Goal: Task Accomplishment & Management: Manage account settings

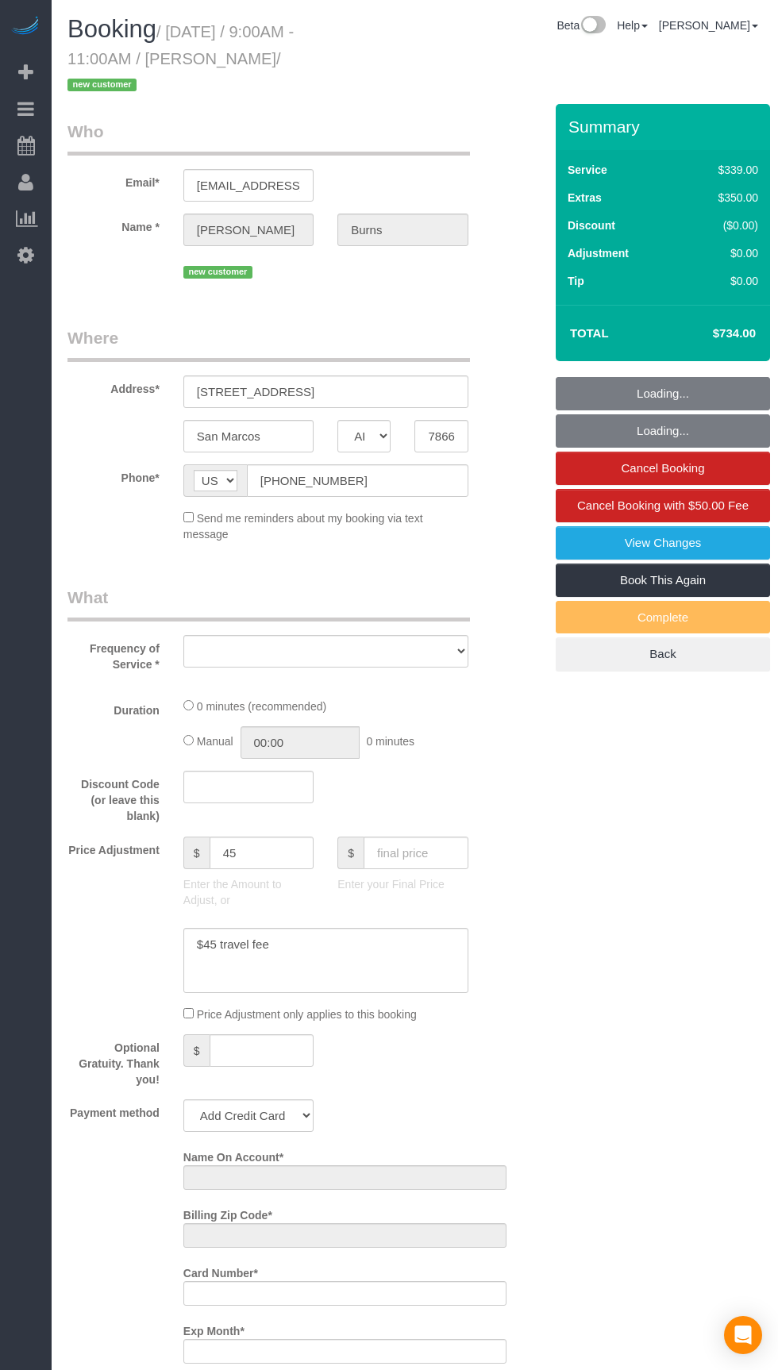
select select "[GEOGRAPHIC_DATA]"
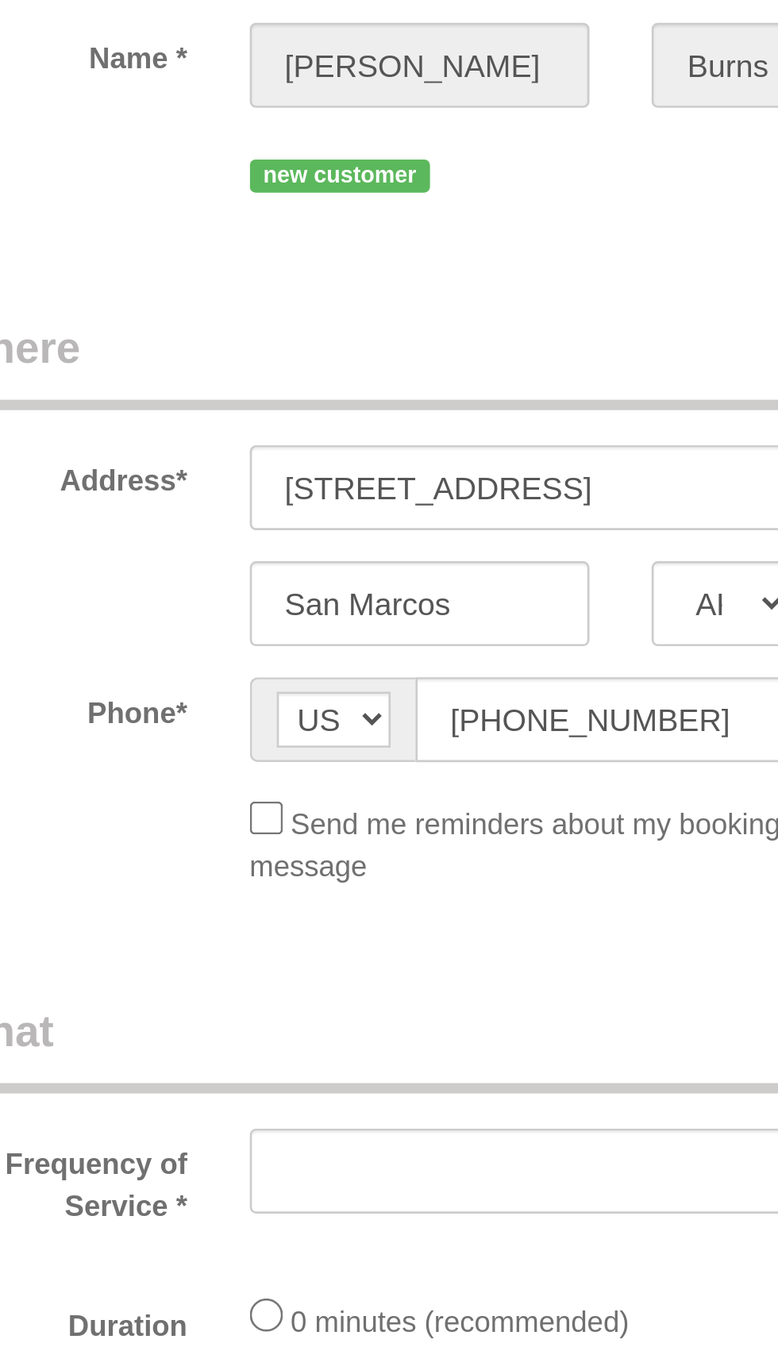
select select "object:1149"
select select "string:fspay-828515a9-e91b-458c-9a01-af527c52e24e"
select select "3"
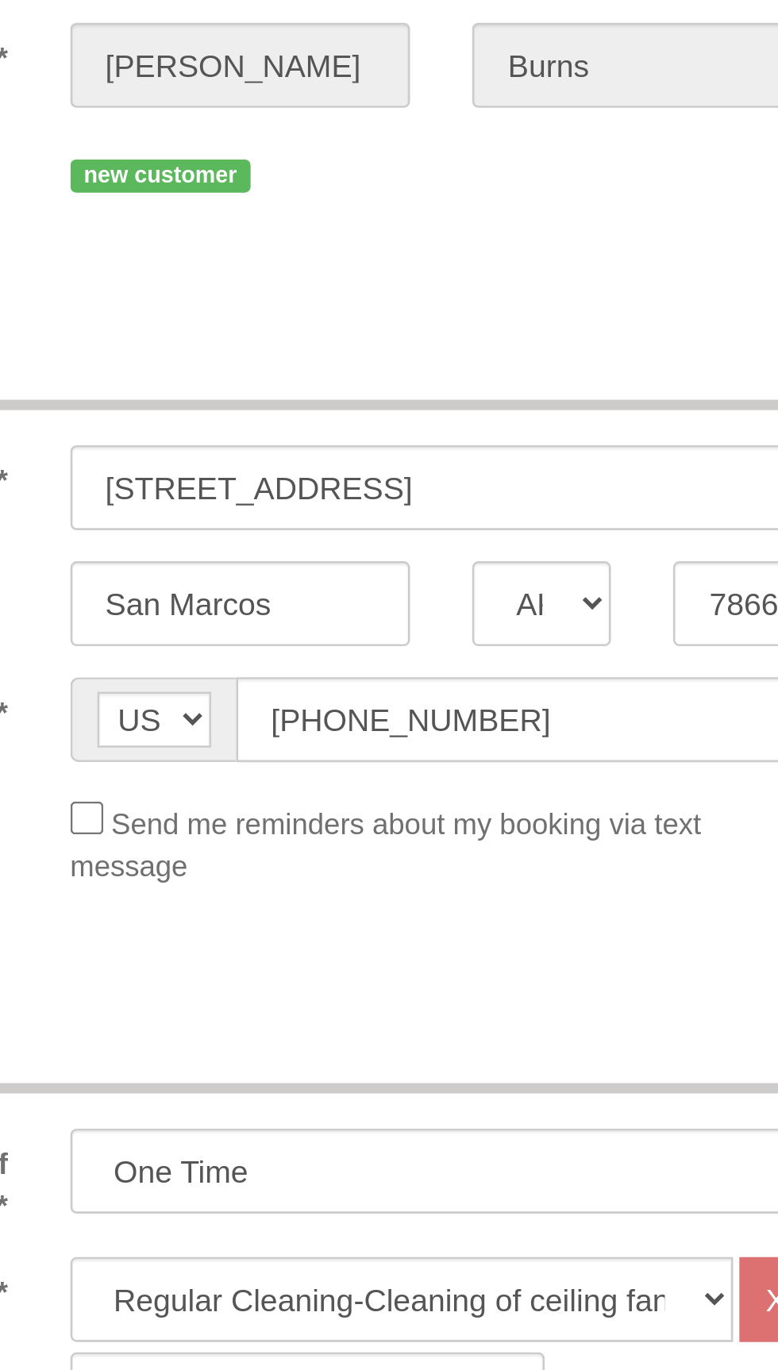
select select "object:1236"
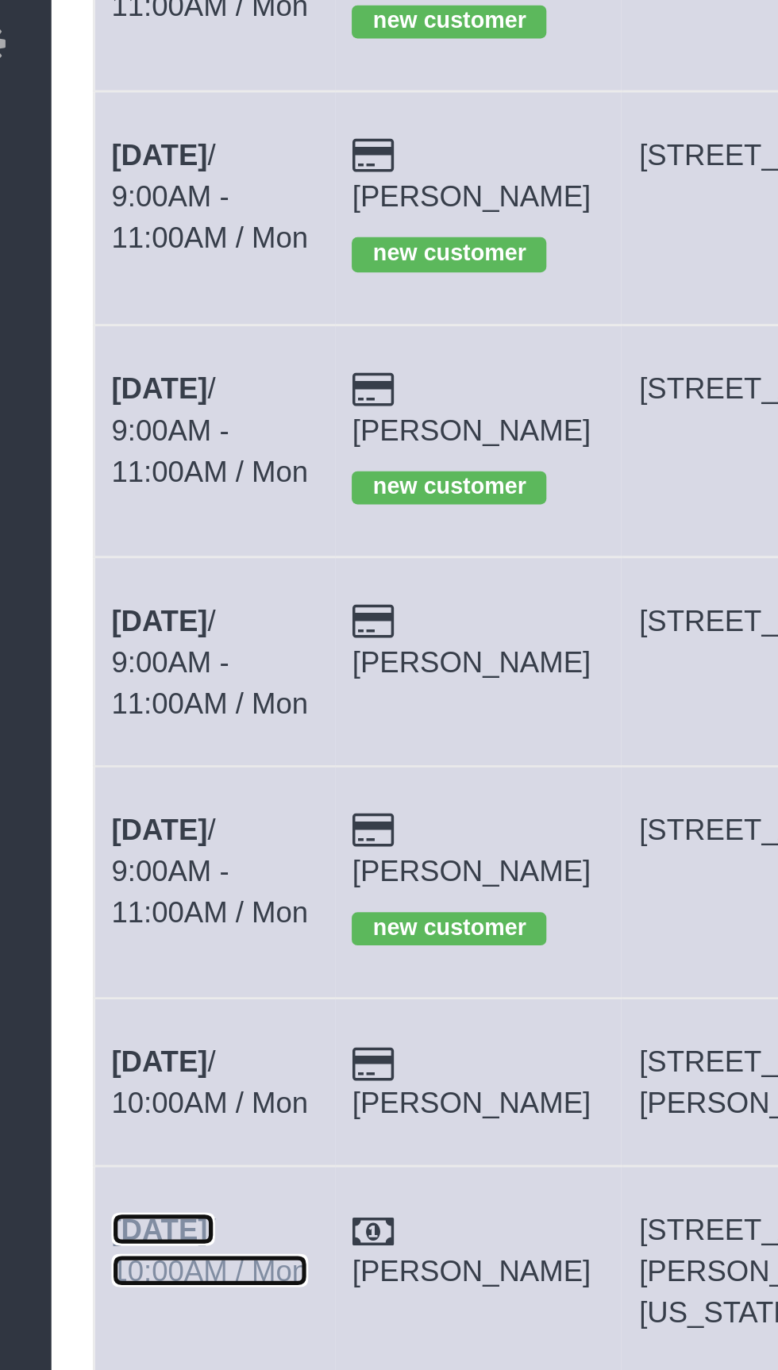
click at [111, 703] on b "[DATE]" at bounding box center [93, 709] width 37 height 13
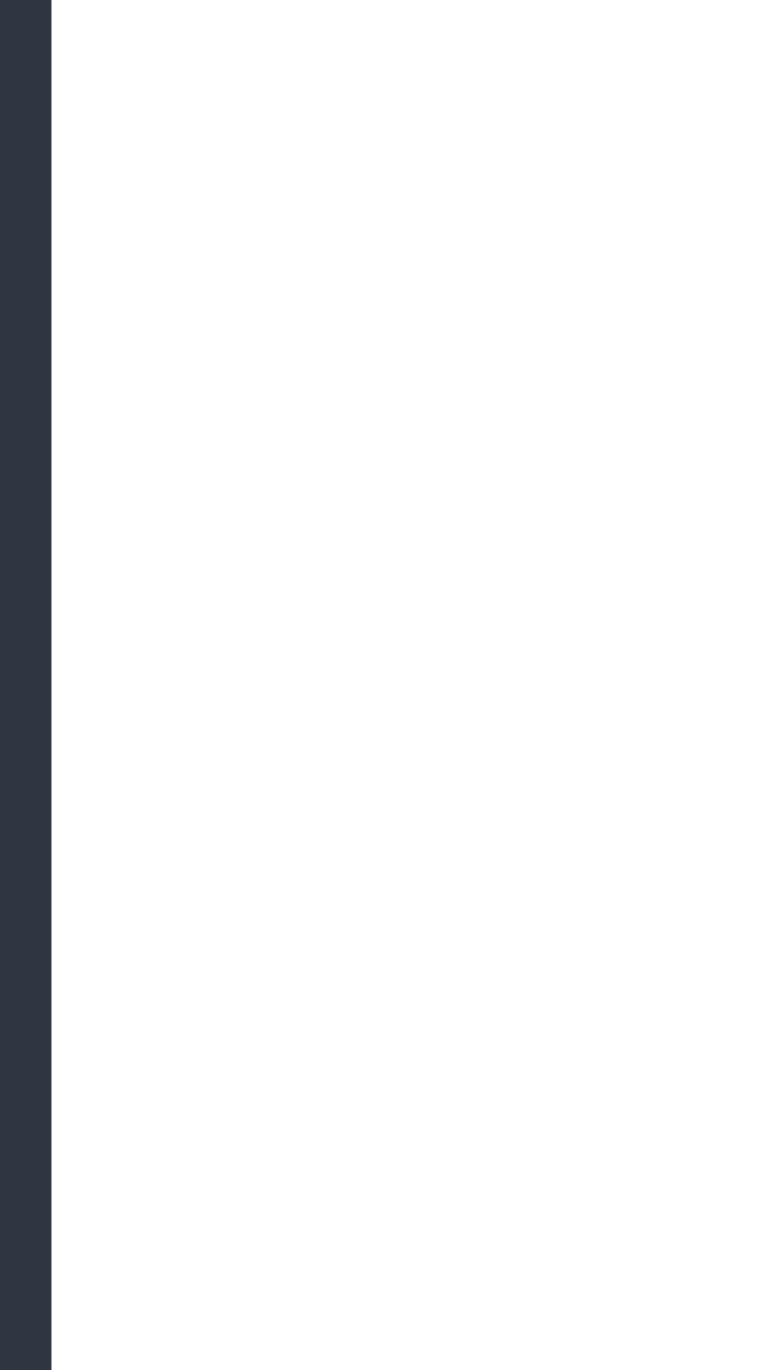
select select "[GEOGRAPHIC_DATA]"
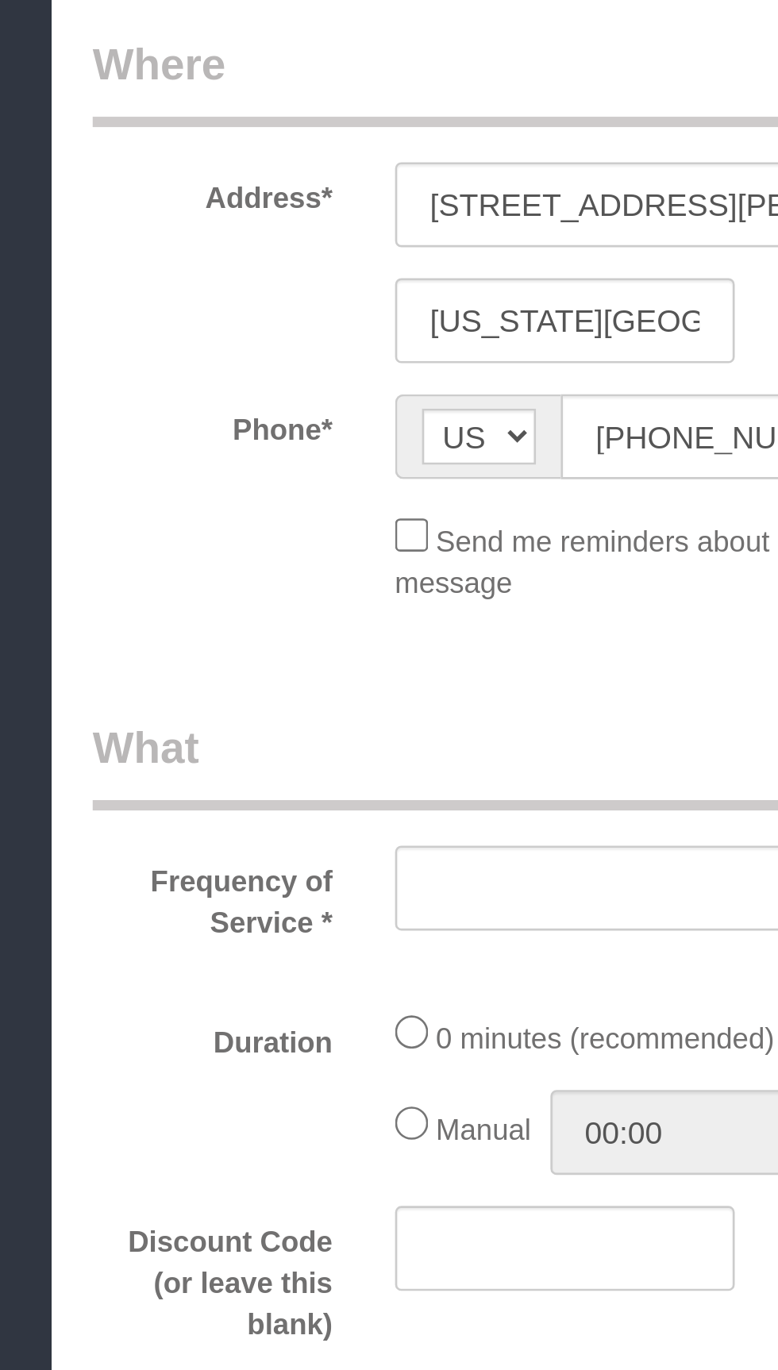
select select "object:1836"
select select "3"
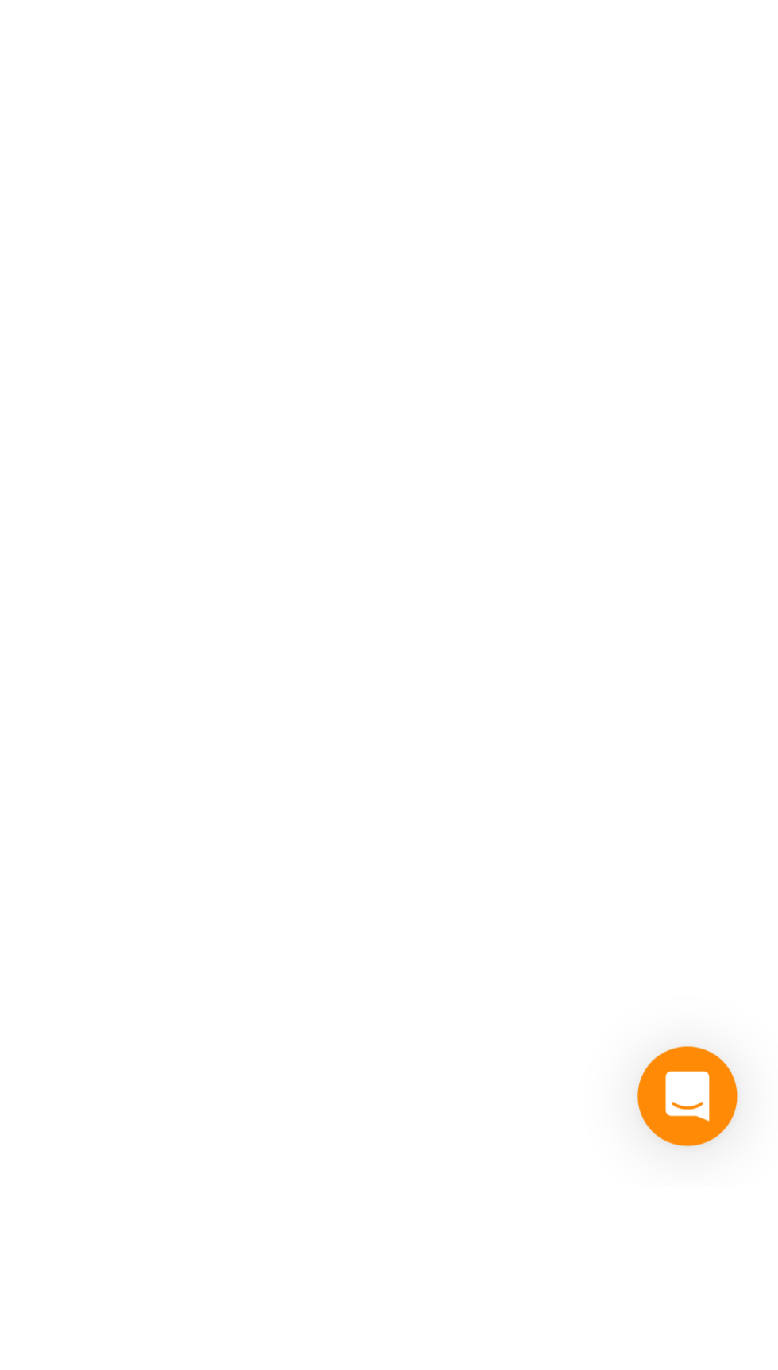
scroll to position [467, 0]
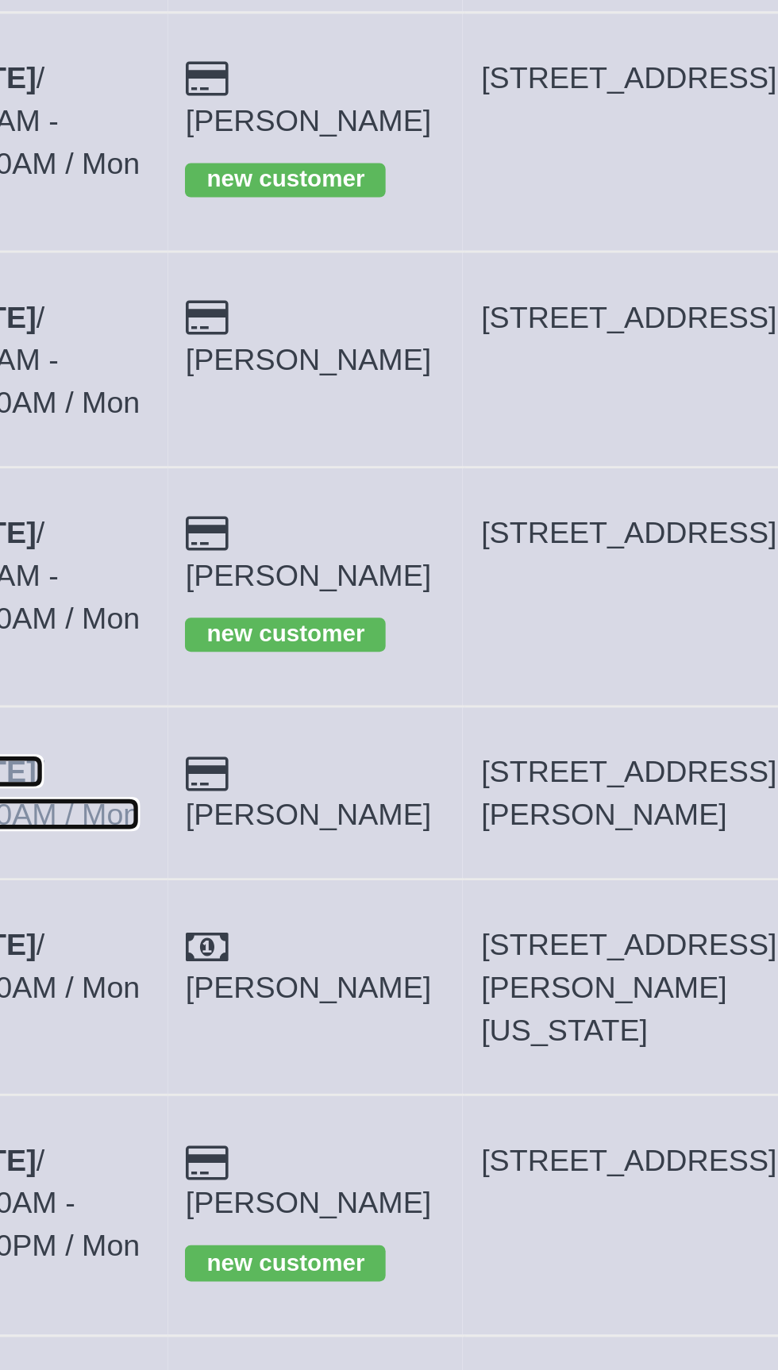
click at [133, 639] on link "[DATE] 10:00AM / Mon" at bounding box center [112, 653] width 75 height 29
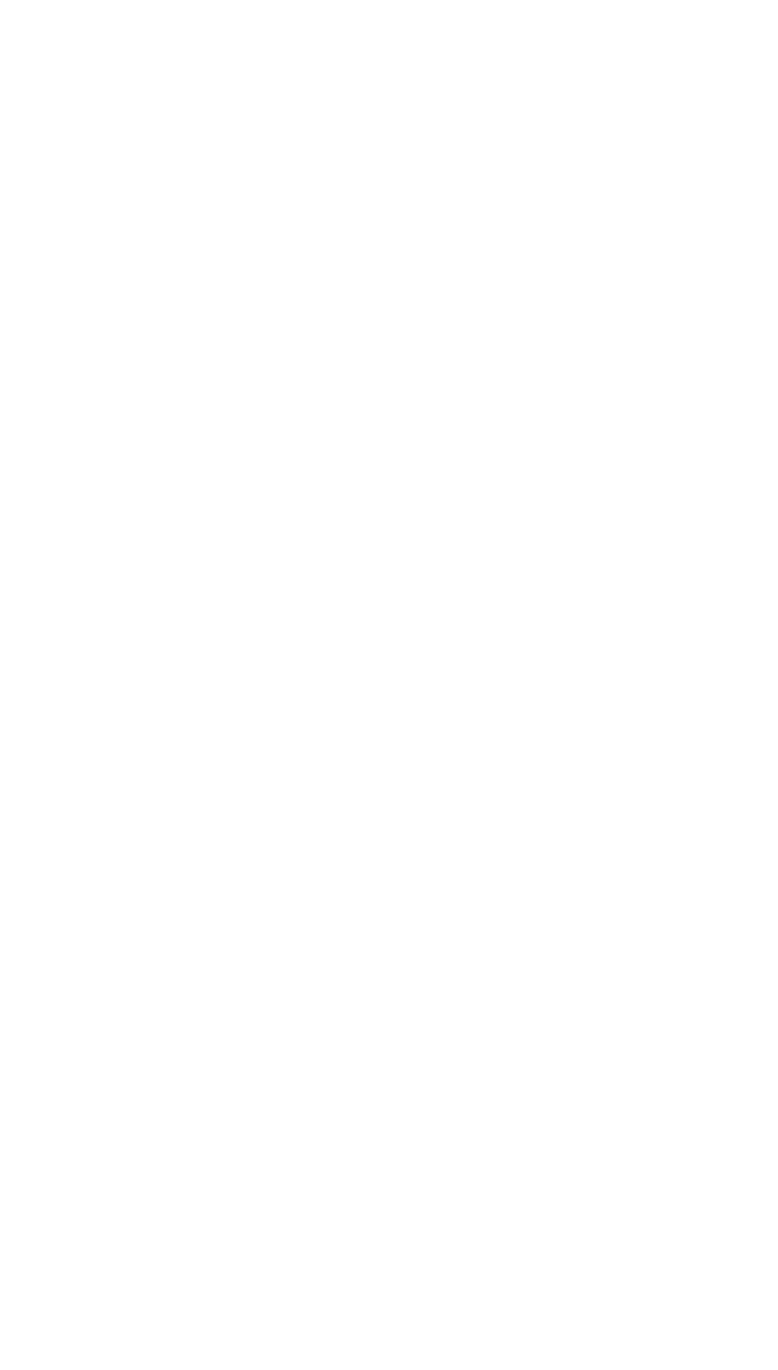
select select "[GEOGRAPHIC_DATA]"
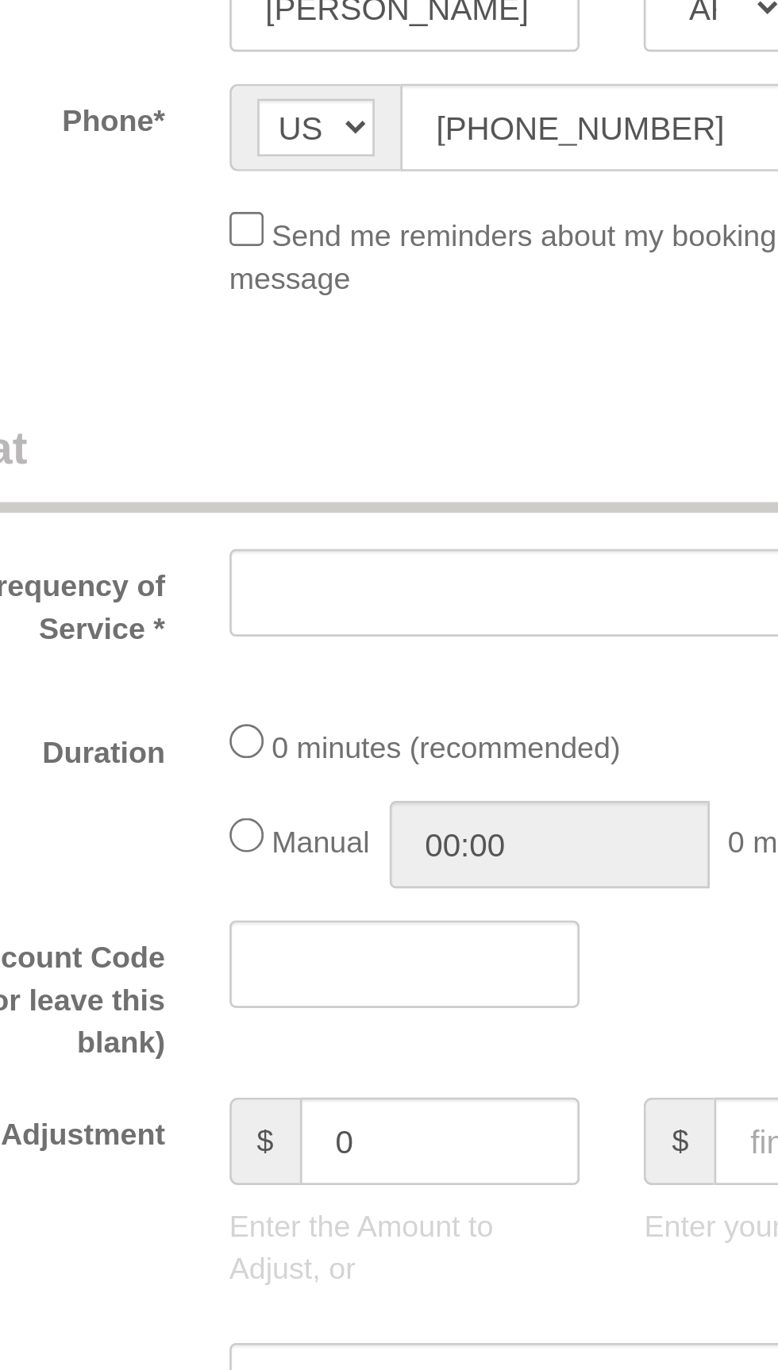
select select "object:2366"
select select "string:fspay-f7faed68-d424-4c48-8f94-af416baeaba2"
select select "3"
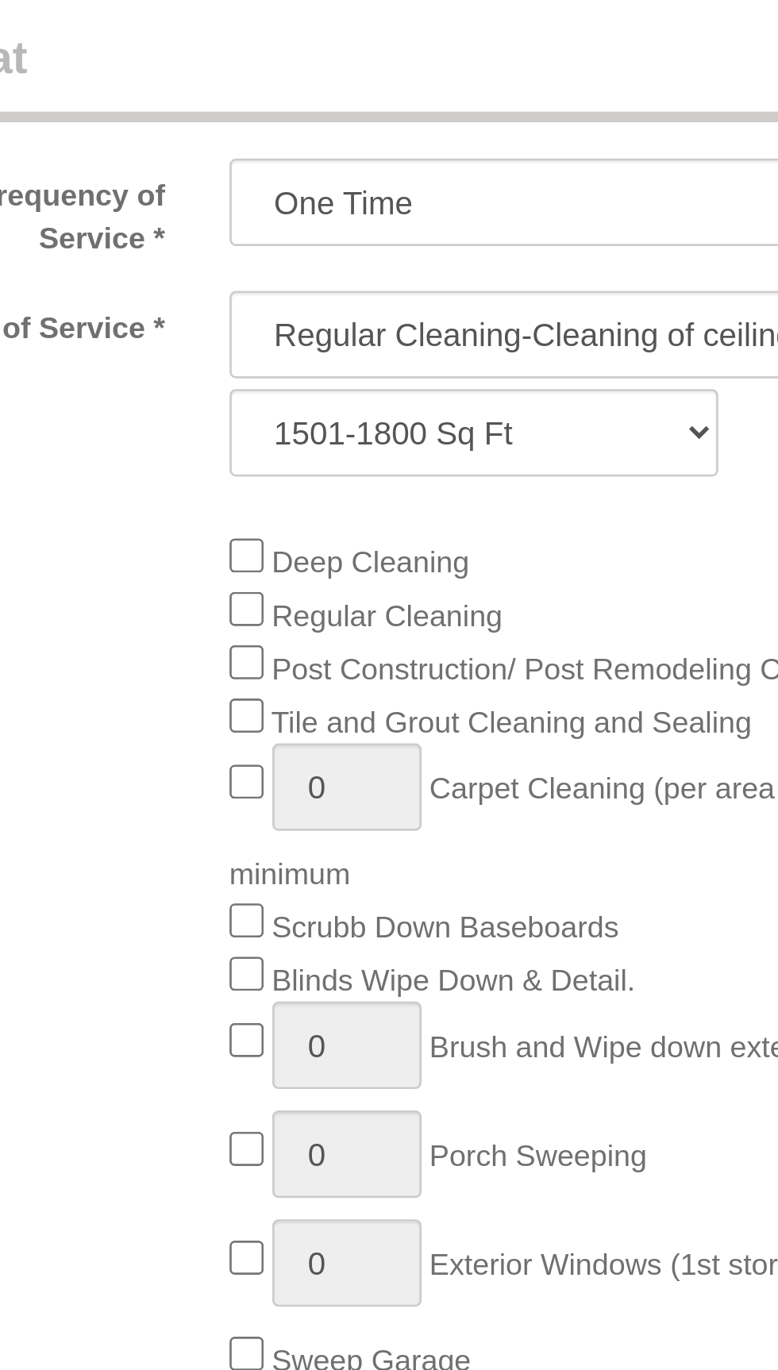
select select "object:2453"
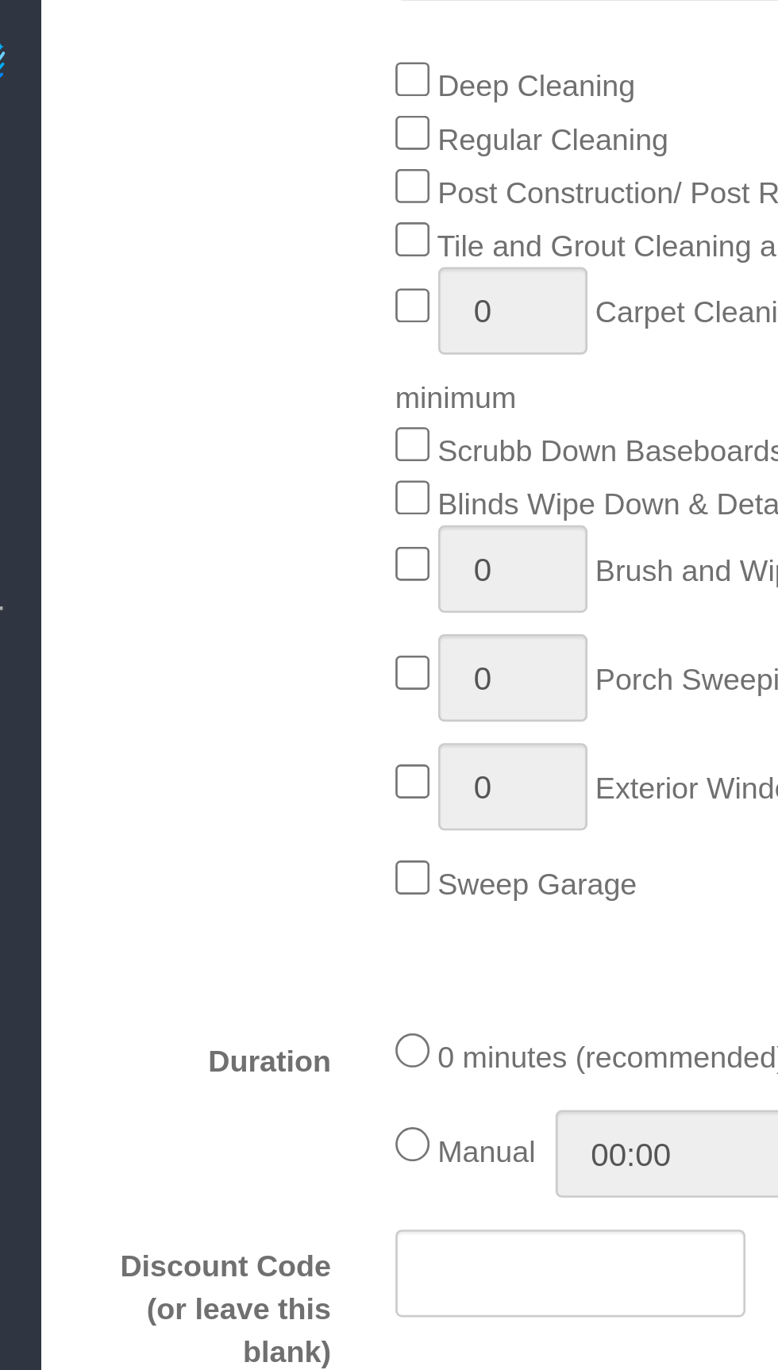
scroll to position [698, 0]
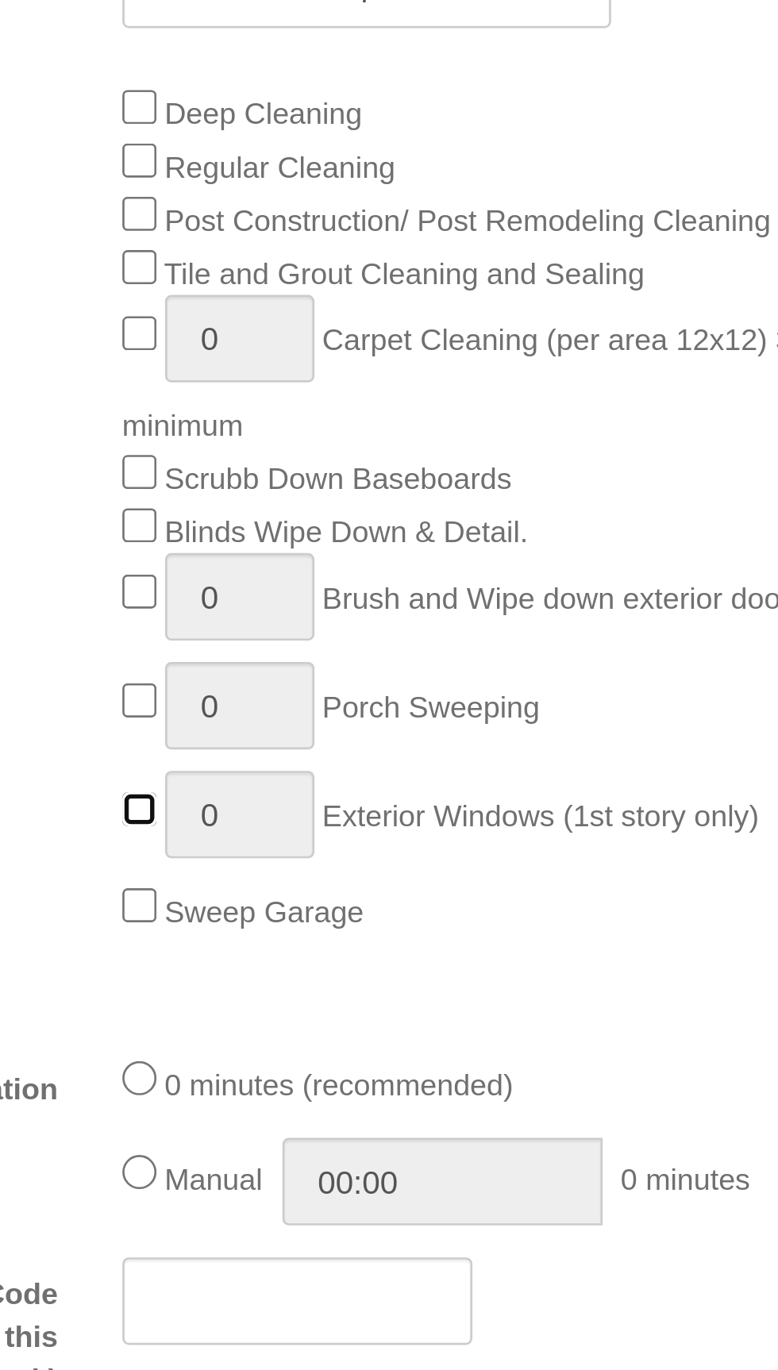
type input "1"
